Goal: Task Accomplishment & Management: Manage account settings

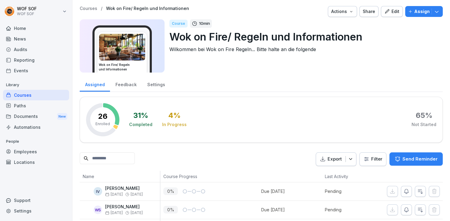
click at [391, 9] on div "Edit" at bounding box center [391, 11] width 15 height 7
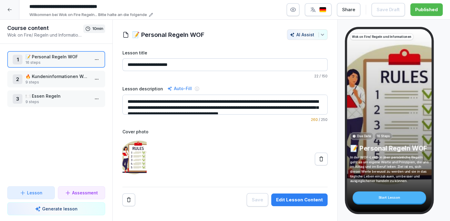
click at [295, 14] on button "button" at bounding box center [292, 9] width 13 height 13
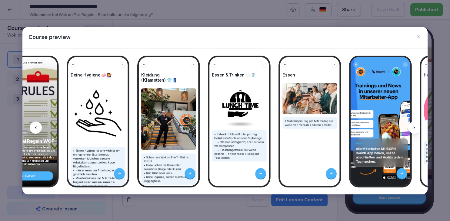
scroll to position [36, 0]
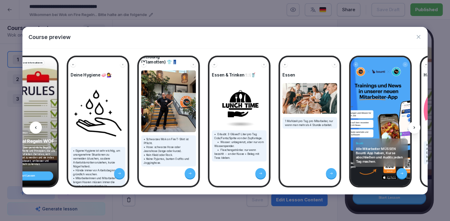
click at [415, 37] on icon "button" at bounding box center [418, 37] width 6 height 6
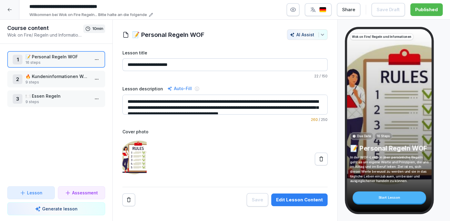
click at [331, 12] on button "button" at bounding box center [318, 9] width 27 height 13
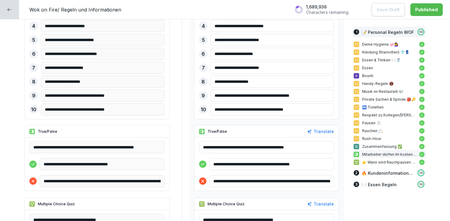
scroll to position [1415, 0]
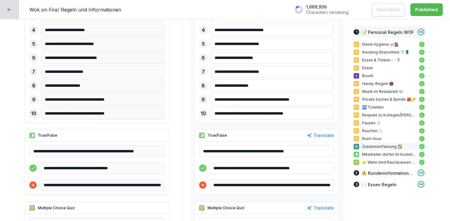
drag, startPoint x: 296, startPoint y: 151, endPoint x: 293, endPoint y: 151, distance: 3.3
click at [293, 151] on input "**********" at bounding box center [266, 151] width 135 height 12
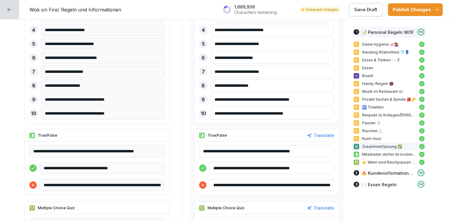
type input "**********"
click at [374, 10] on p "Save Draft" at bounding box center [365, 9] width 23 height 7
click at [396, 12] on div "Publish Changes" at bounding box center [414, 9] width 45 height 7
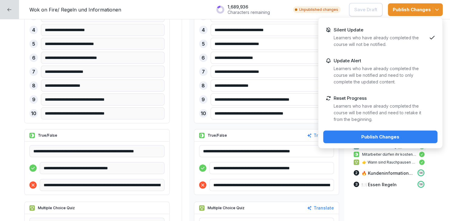
click at [381, 141] on button "Publish Changes" at bounding box center [380, 137] width 114 height 13
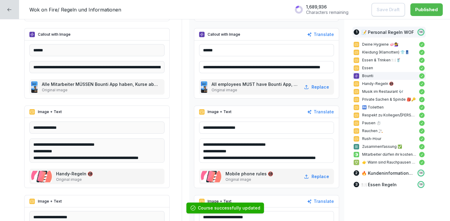
scroll to position [535, 0]
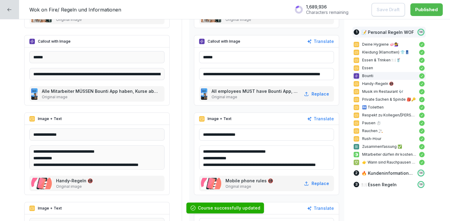
click at [14, 10] on div at bounding box center [9, 9] width 19 height 19
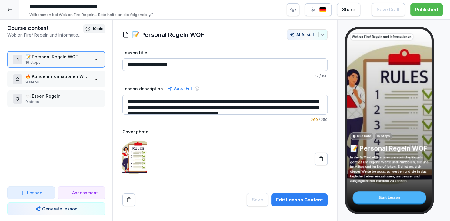
click at [5, 14] on div at bounding box center [9, 9] width 19 height 19
